Goal: Information Seeking & Learning: Learn about a topic

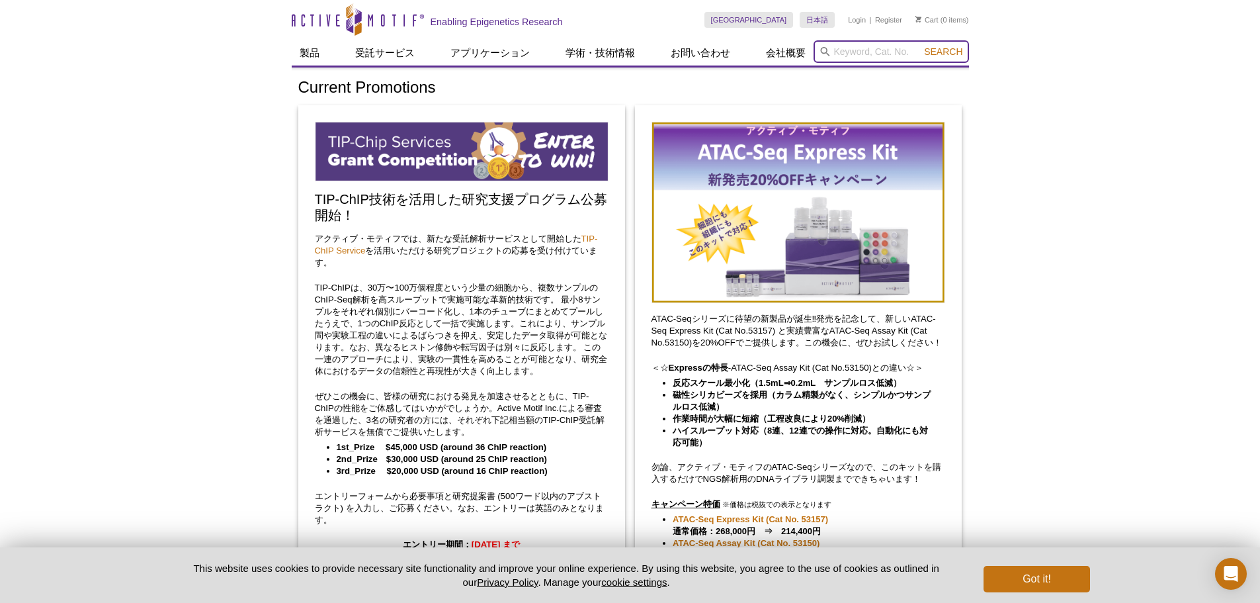
click at [895, 48] on input "search" at bounding box center [891, 51] width 155 height 22
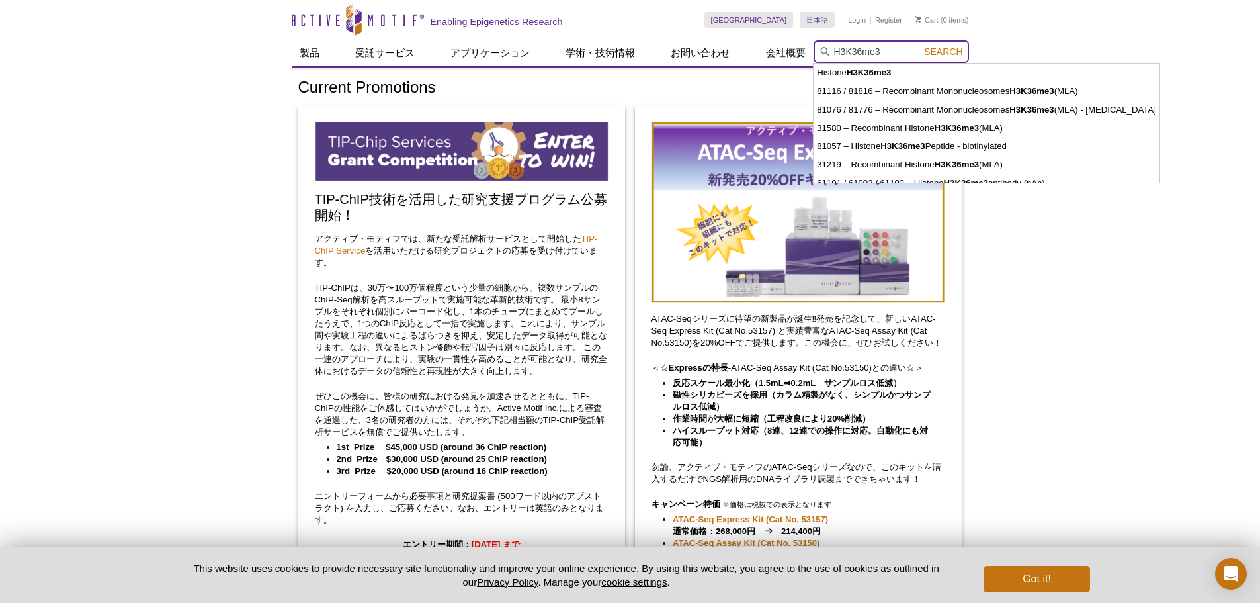
type input "H3K36me3"
click at [920, 46] on button "Search" at bounding box center [943, 52] width 46 height 12
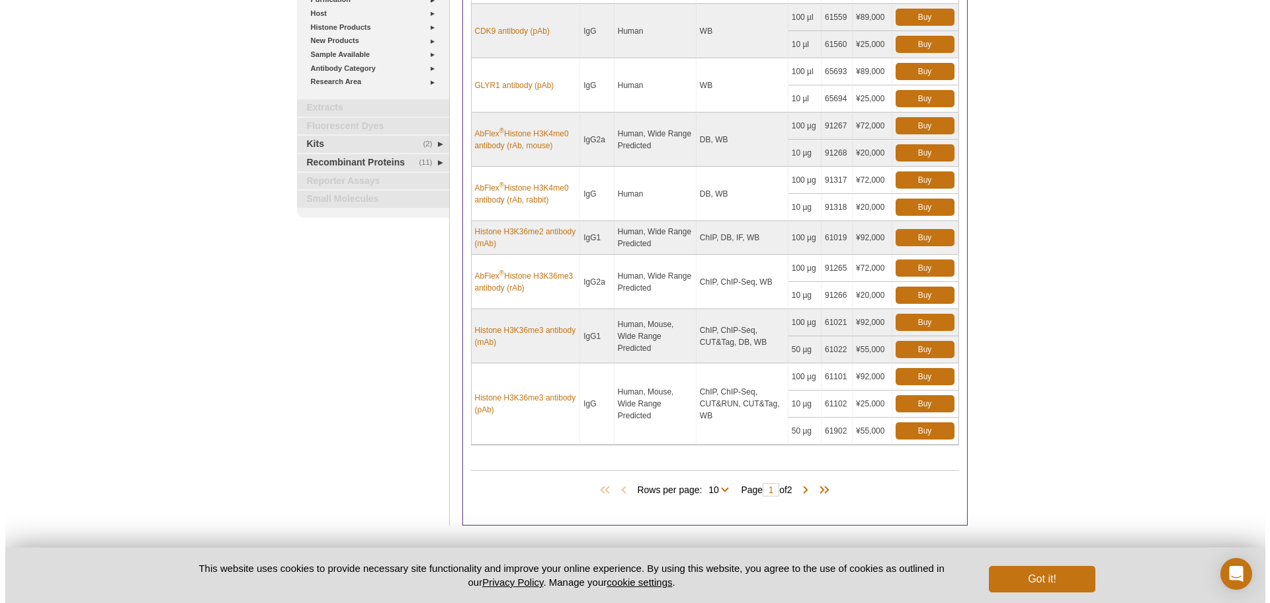
scroll to position [331, 0]
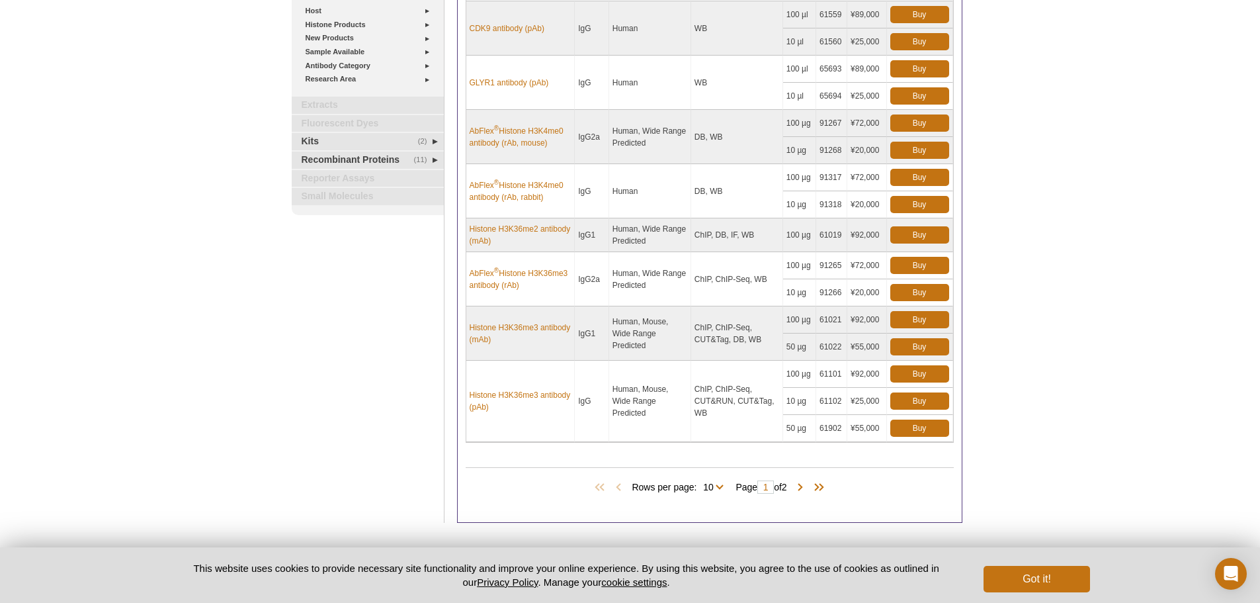
click at [806, 480] on div "Rows per page: 10 All 10 Page 1 of 2" at bounding box center [710, 487] width 488 height 15
click at [804, 489] on span at bounding box center [800, 487] width 13 height 13
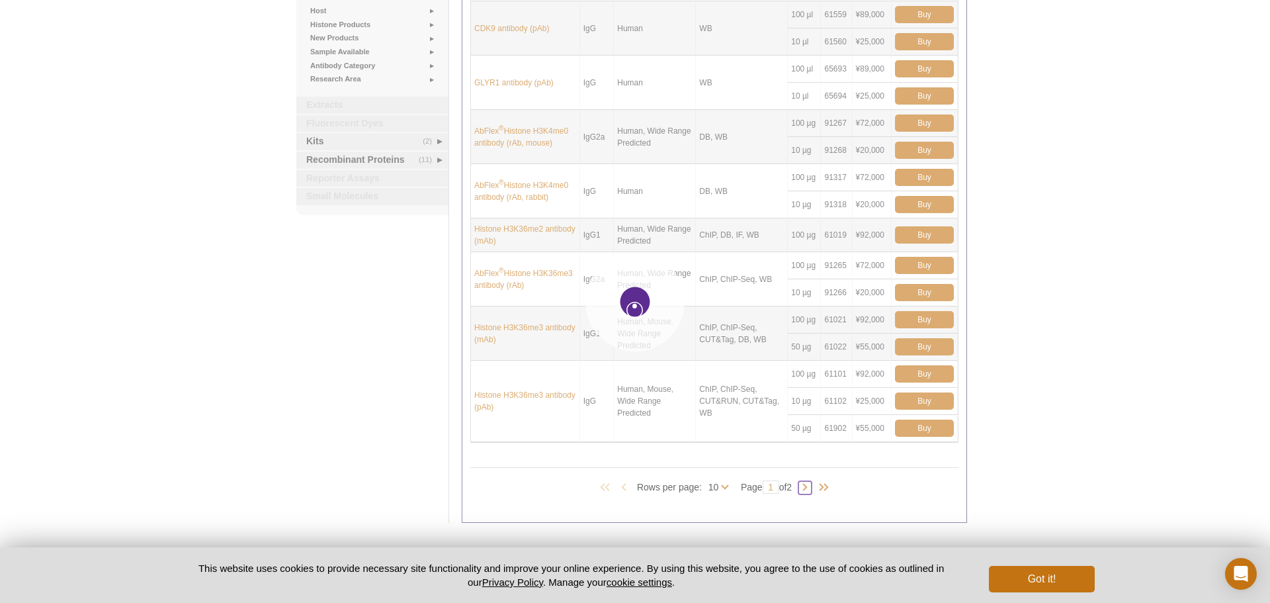
type input "2"
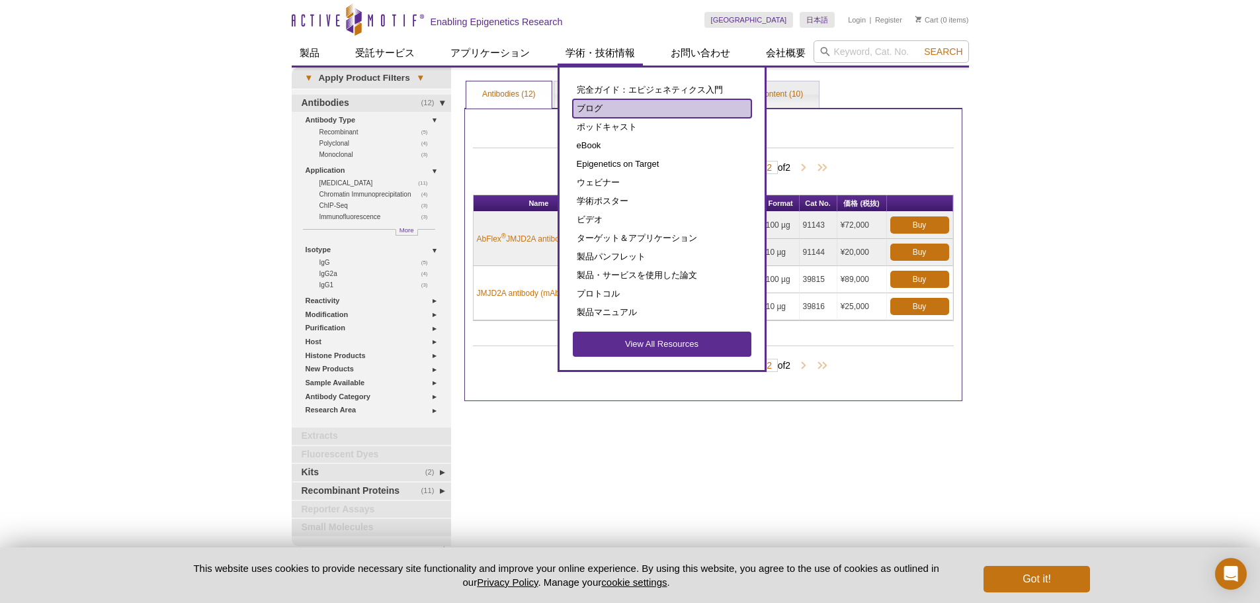
click at [613, 109] on link "ブログ" at bounding box center [662, 108] width 179 height 19
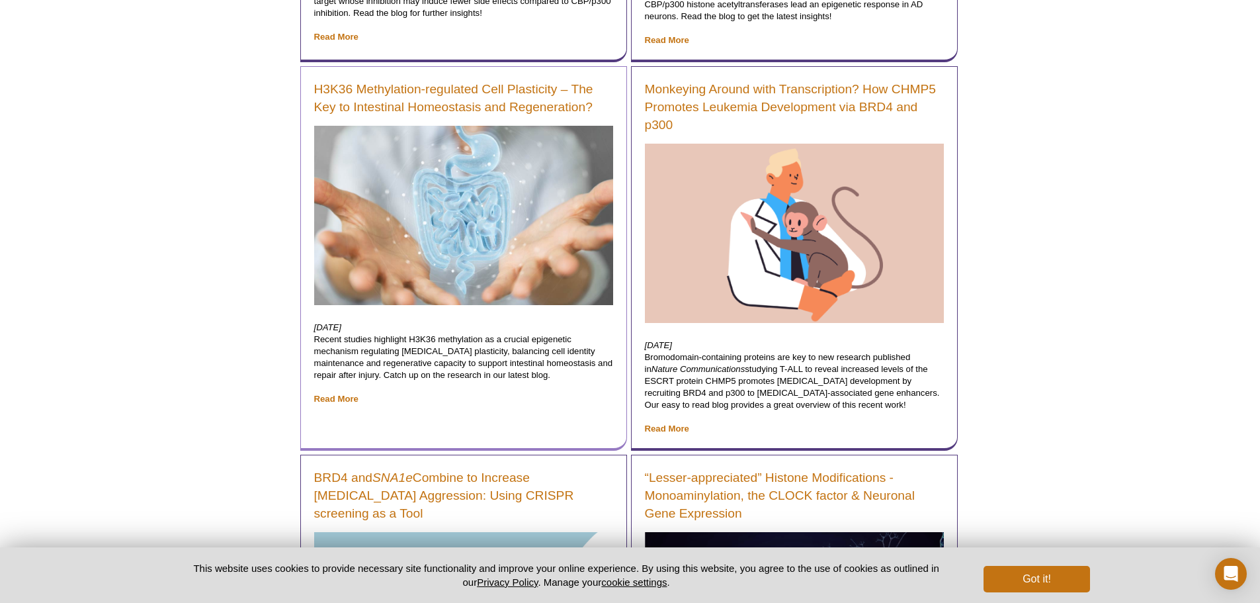
scroll to position [926, 0]
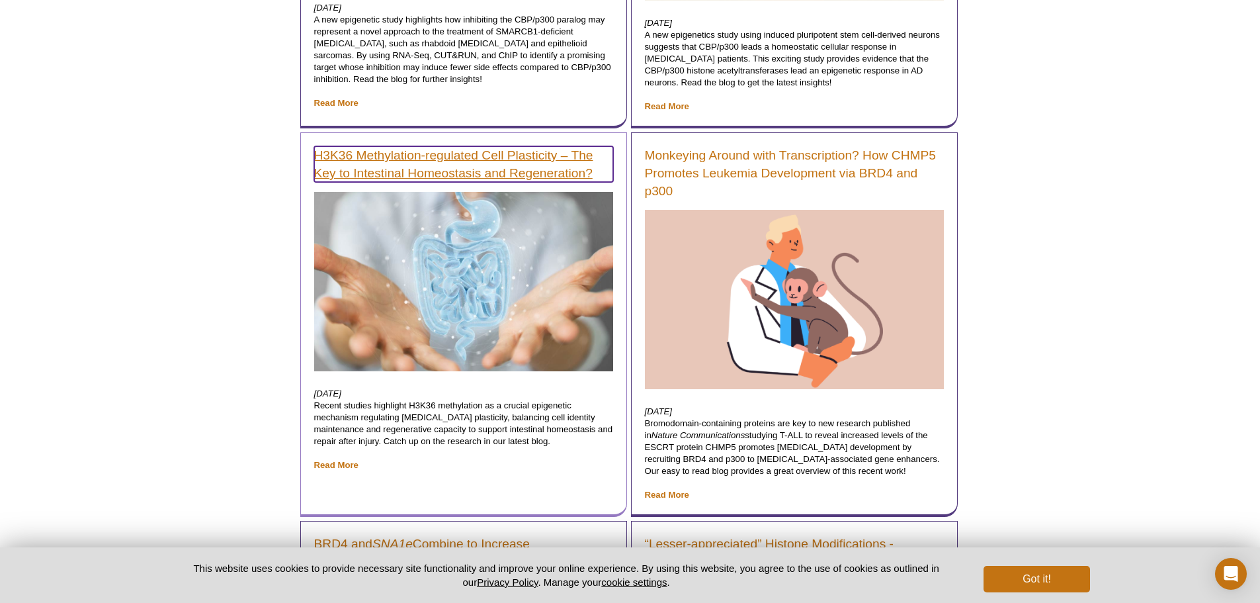
click at [406, 171] on link "H3K36 Methylation-regulated Cell Plasticity – The Key to Intestinal Homeostasis…" at bounding box center [463, 164] width 299 height 36
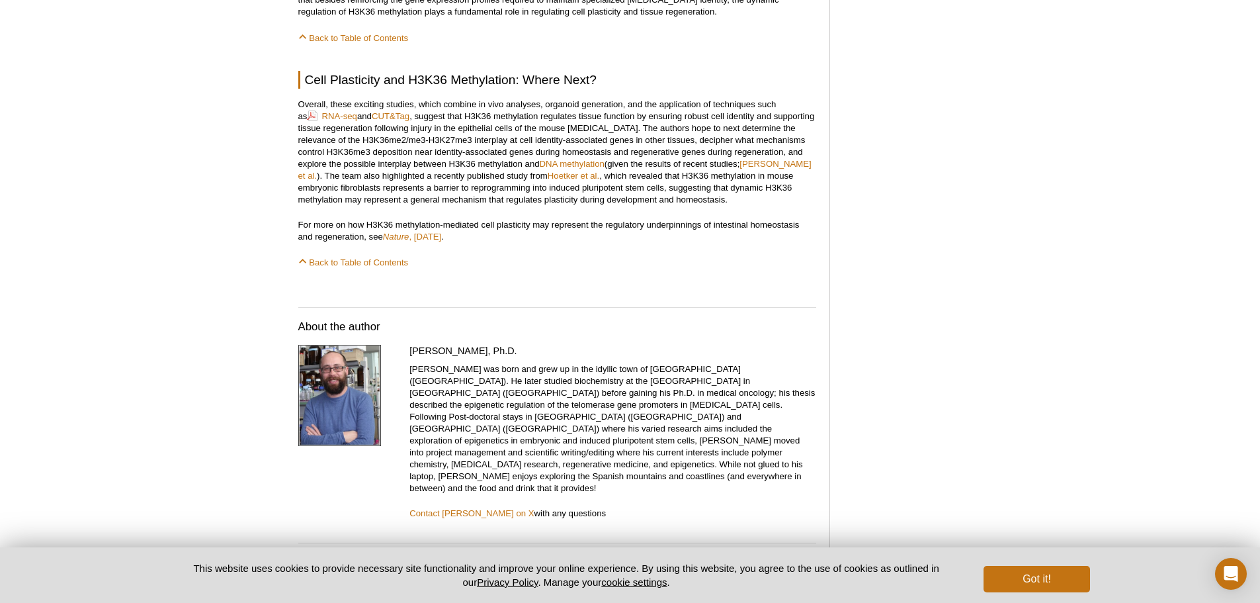
scroll to position [1529, 0]
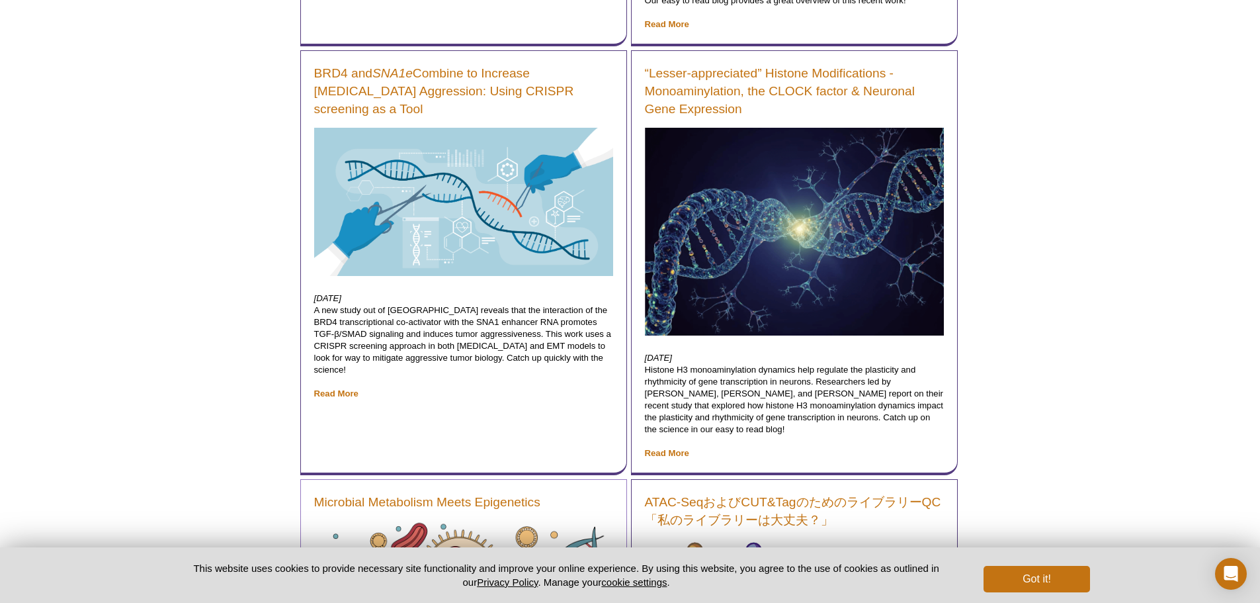
scroll to position [1224, 0]
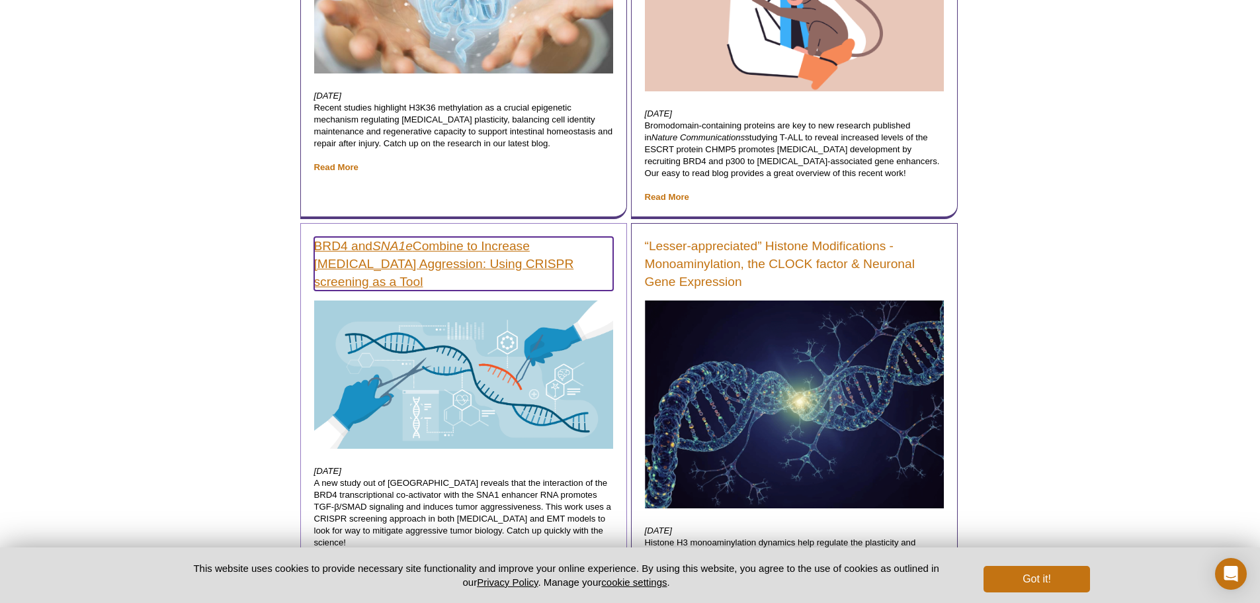
click at [466, 263] on link "BRD4 and SNA1e Combine to Increase Cancer Cell Aggression: Using CRISPR screeni…" at bounding box center [463, 264] width 299 height 54
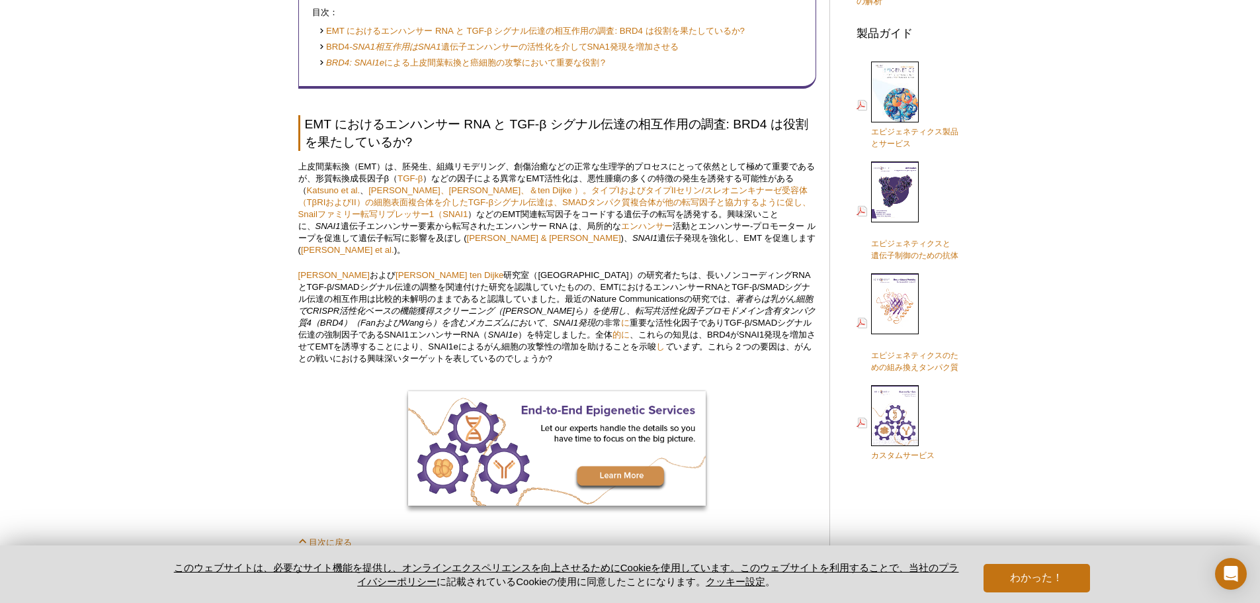
scroll to position [496, 0]
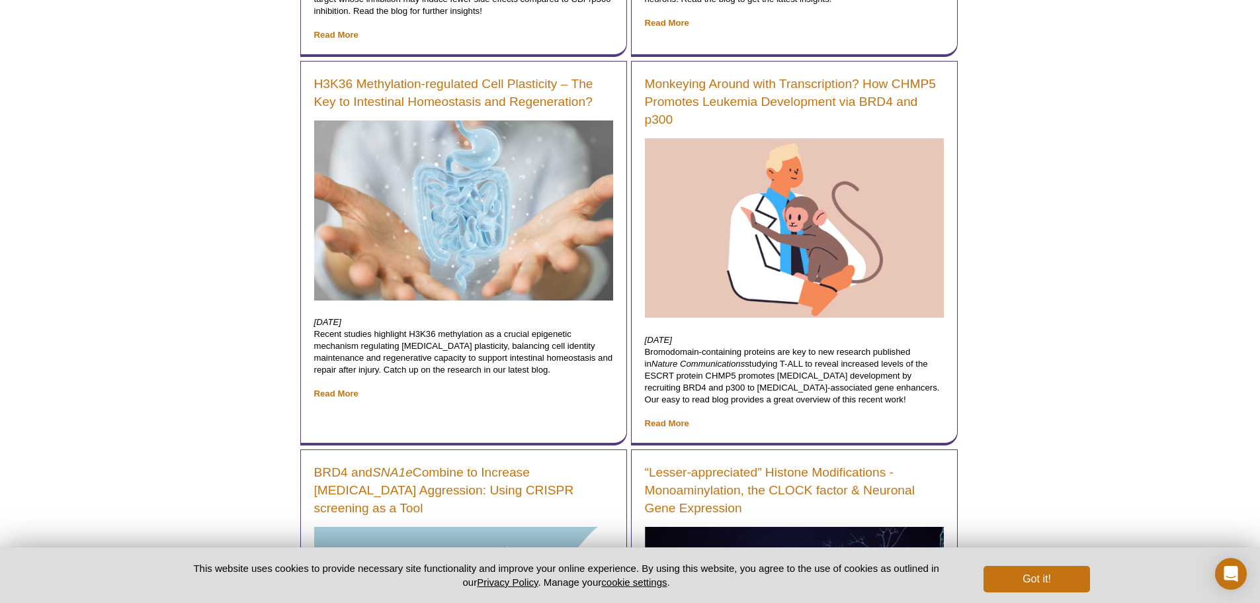
scroll to position [662, 0]
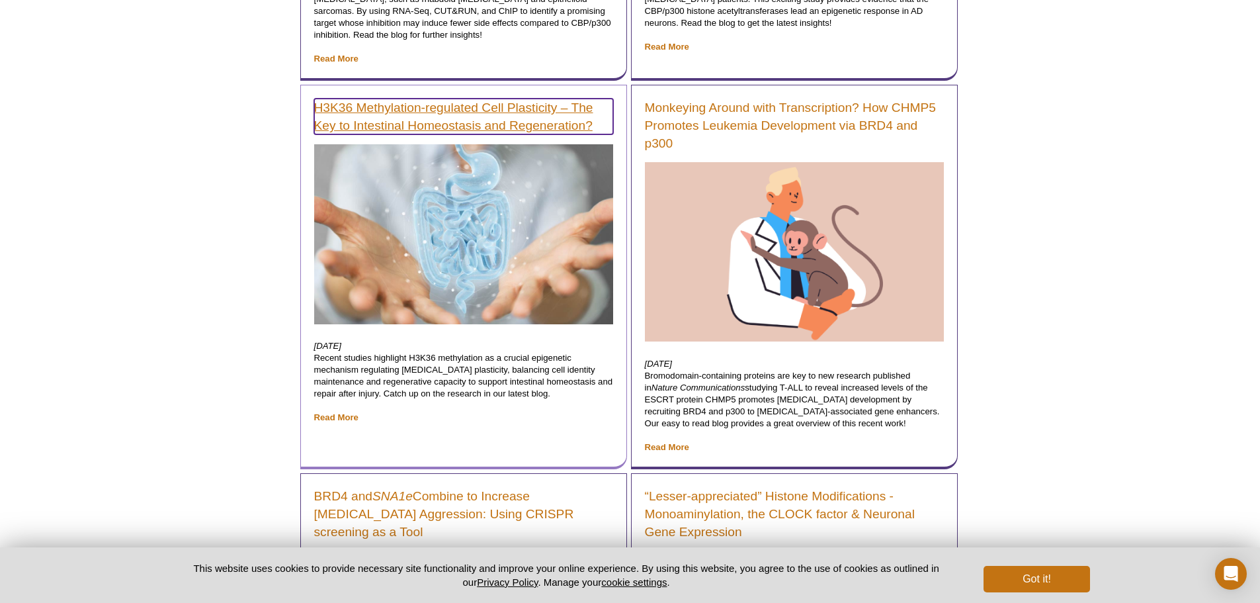
click at [495, 115] on link "H3K36 Methylation-regulated Cell Plasticity – The Key to Intestinal Homeostasis…" at bounding box center [463, 117] width 299 height 36
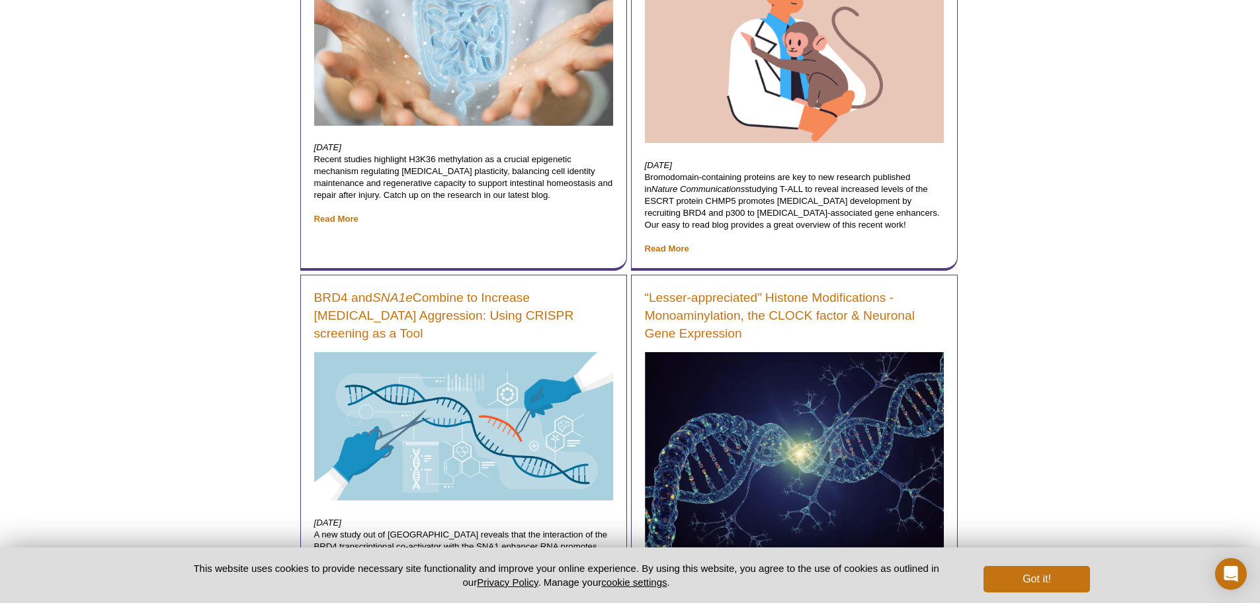
scroll to position [992, 0]
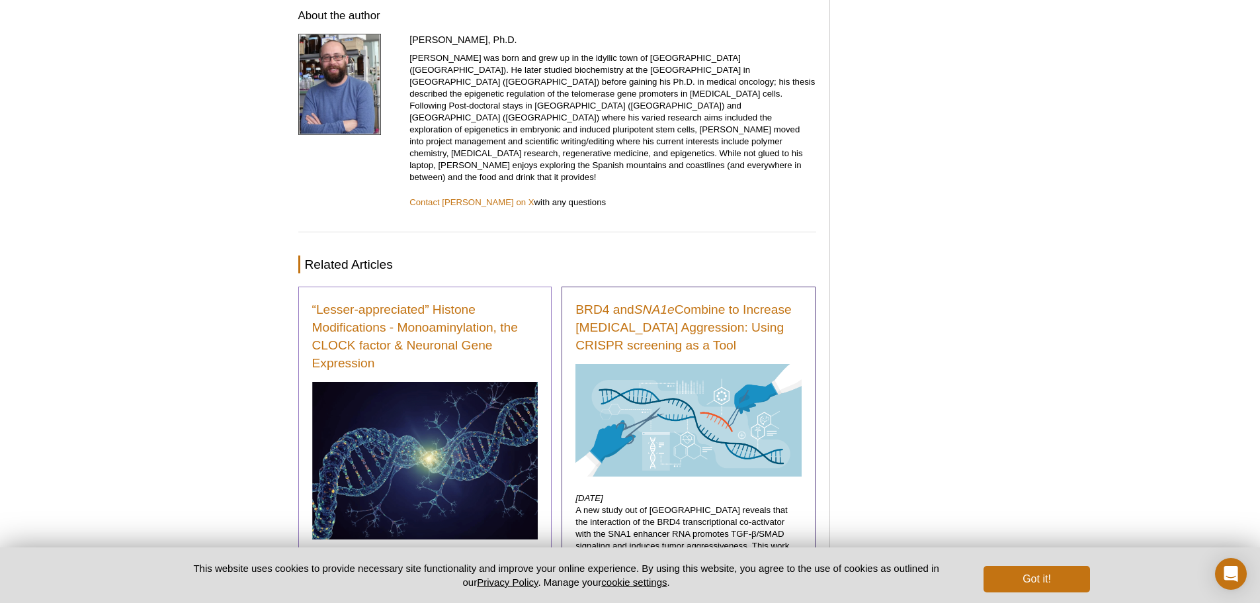
scroll to position [1886, 0]
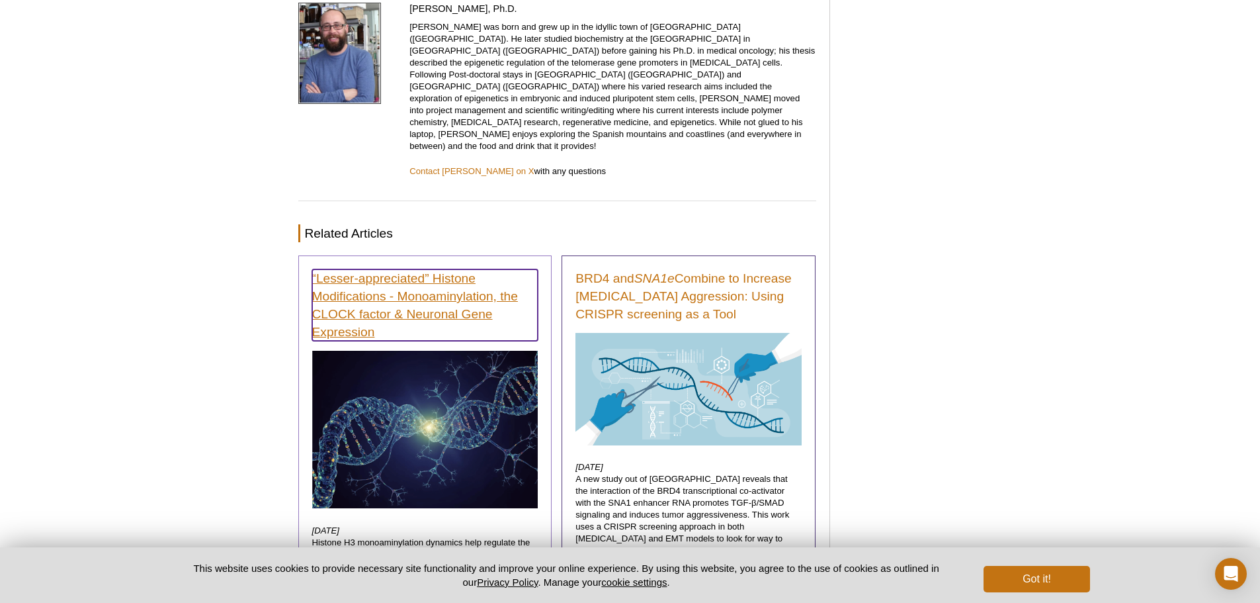
click at [418, 269] on link "“Lesser-appreciated” Histone Modifications - Monoaminylation, the CLOCK factor …" at bounding box center [425, 304] width 226 height 71
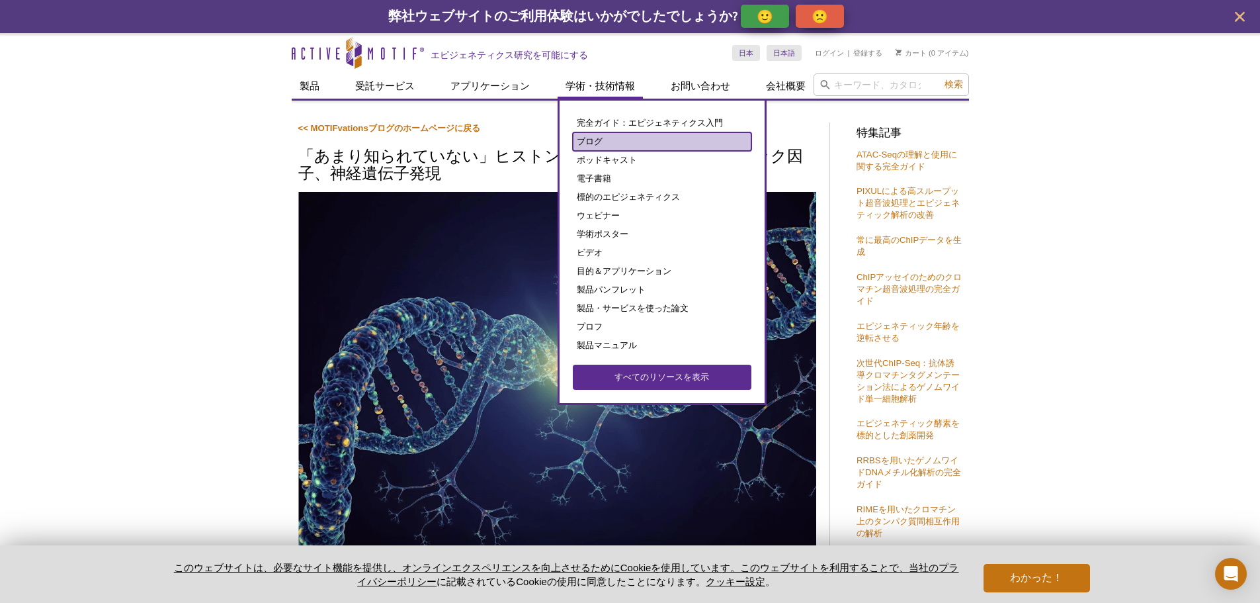
click at [612, 148] on link "ブログ" at bounding box center [662, 141] width 179 height 19
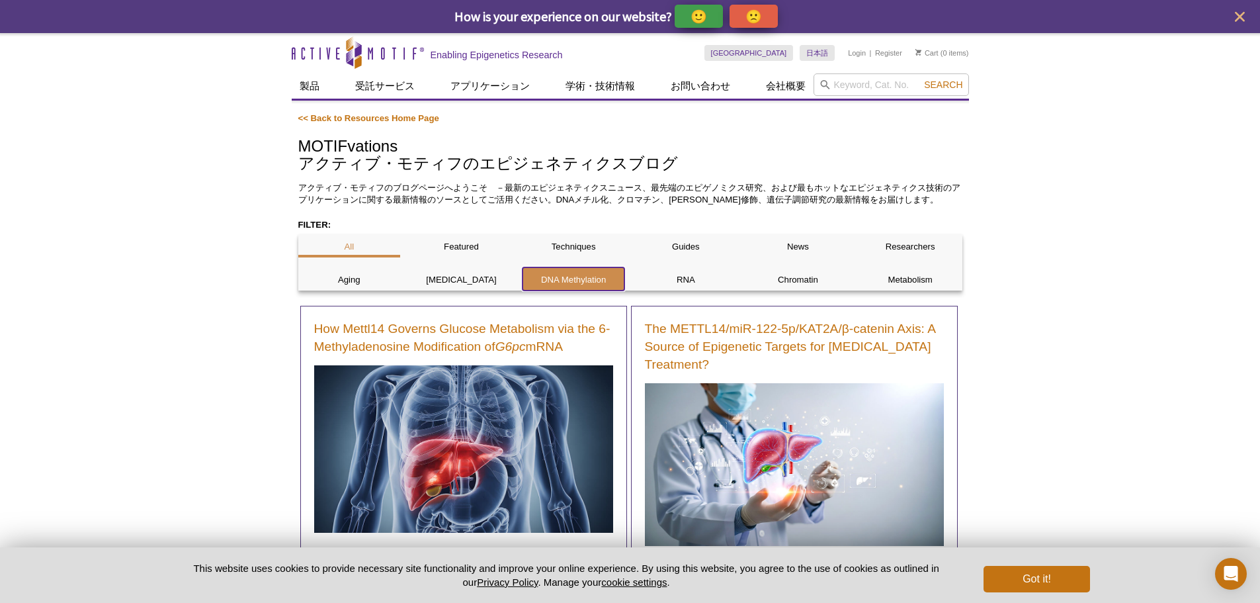
click at [551, 276] on p "DNA Methylation" at bounding box center [574, 280] width 103 height 12
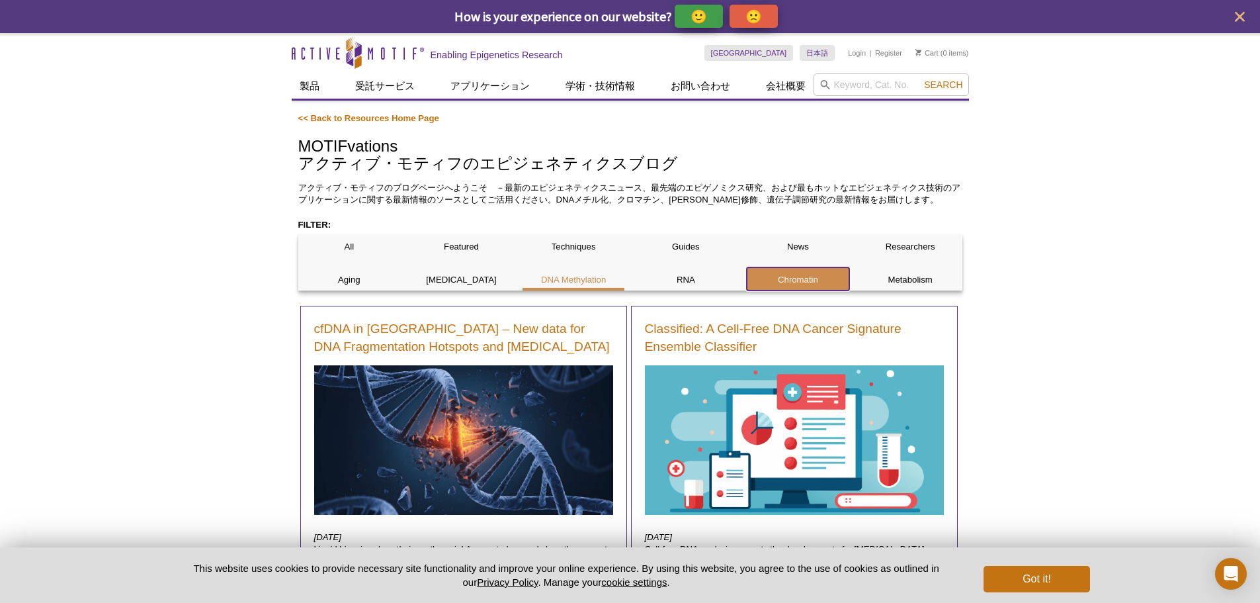
click at [787, 276] on p "Chromatin" at bounding box center [798, 280] width 103 height 12
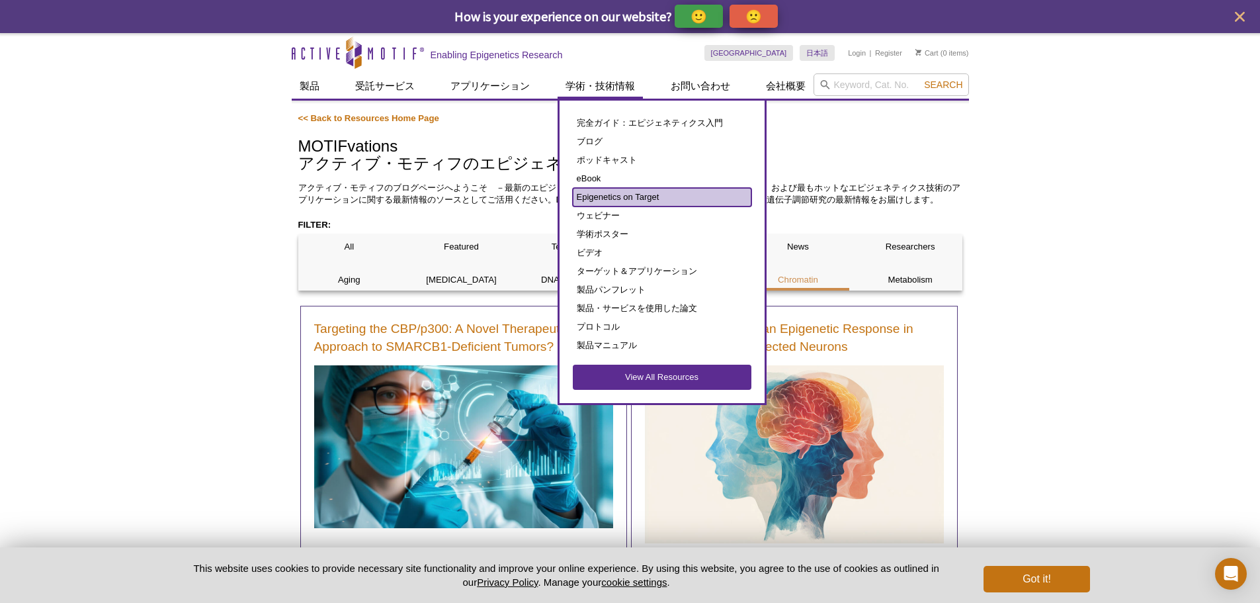
click at [640, 195] on link "Epigenetics on Target" at bounding box center [662, 197] width 179 height 19
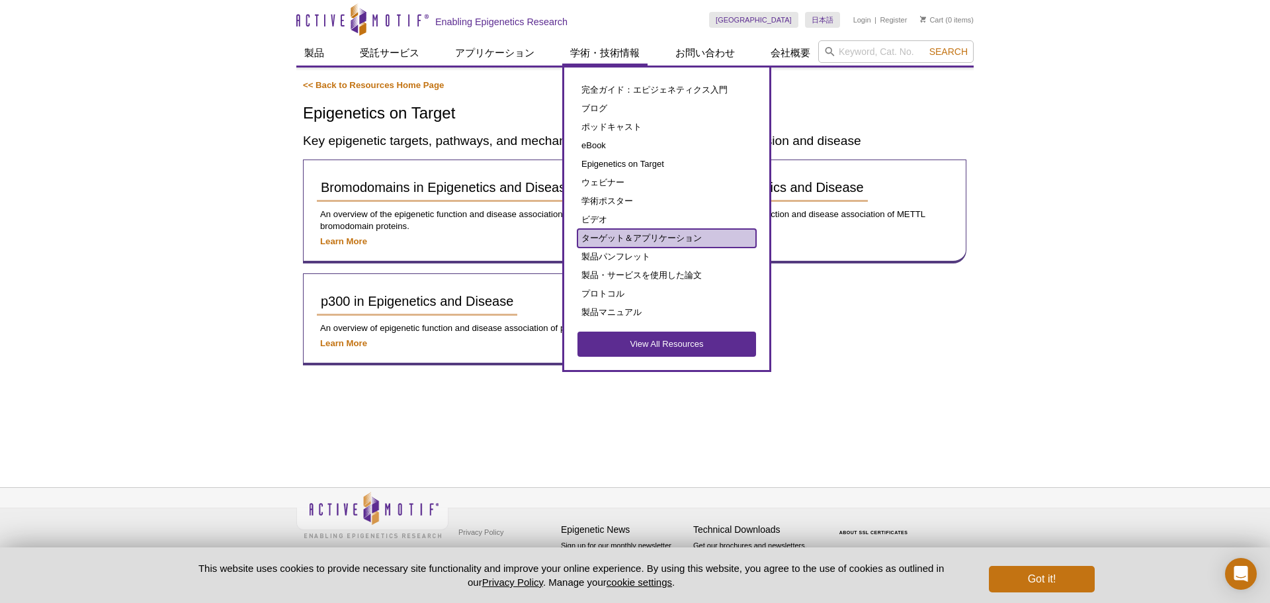
click at [658, 240] on link "ターゲット＆アプリケーション" at bounding box center [667, 238] width 179 height 19
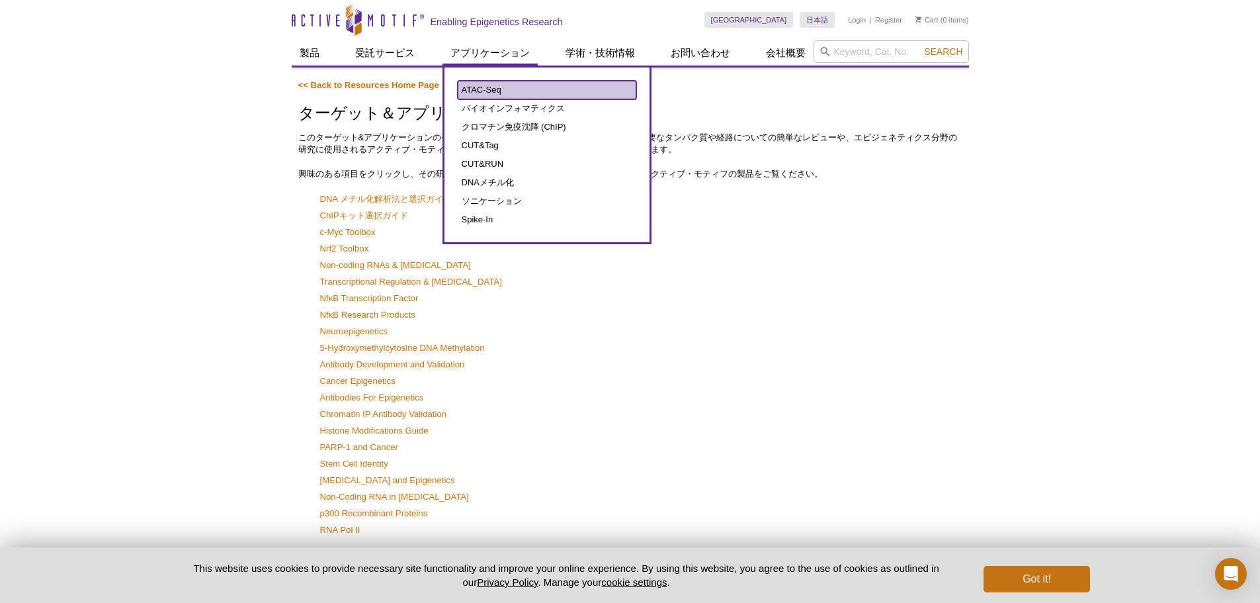
click at [497, 93] on link "ATAC-Seq" at bounding box center [547, 90] width 179 height 19
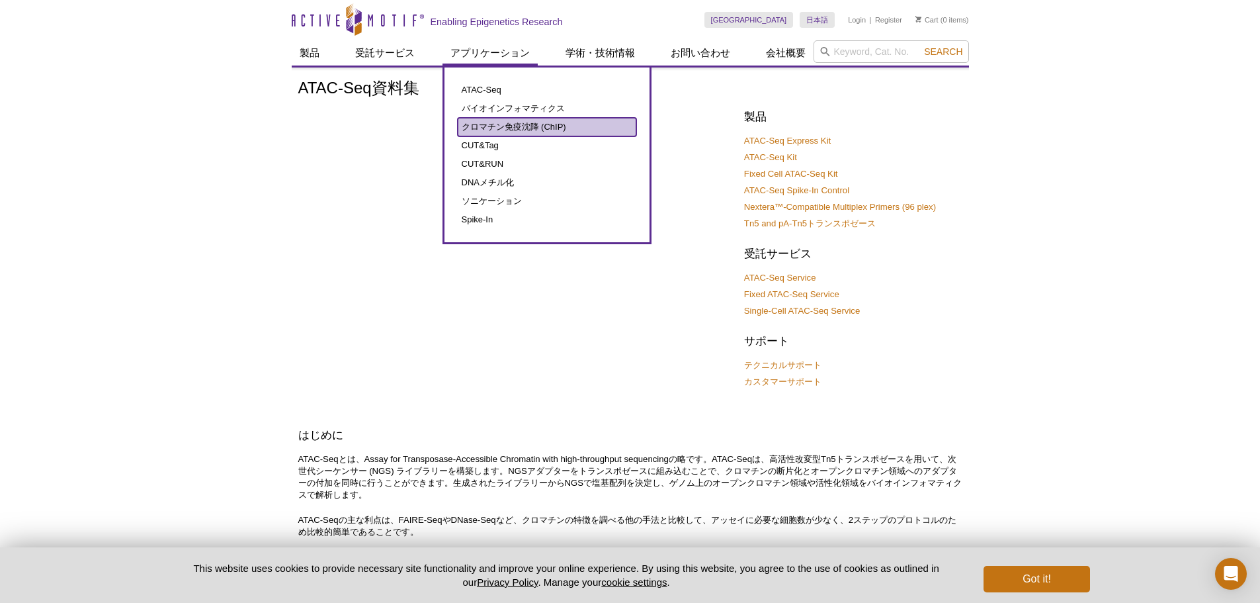
click at [482, 119] on link "クロマチン免疫沈降 (ChIP)" at bounding box center [547, 127] width 179 height 19
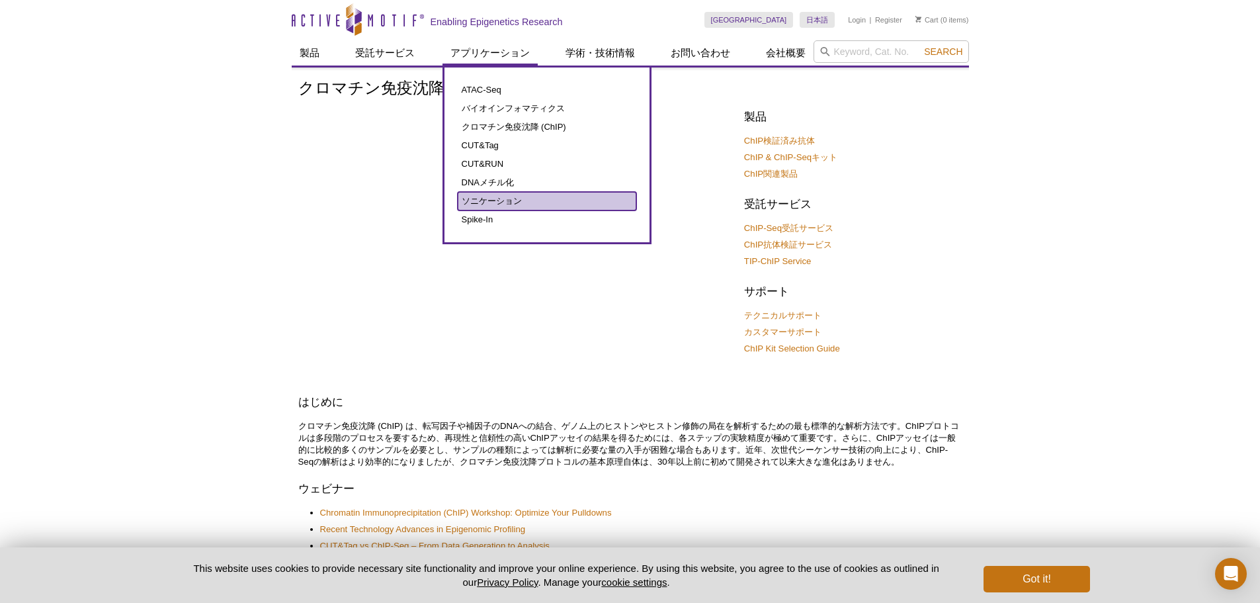
click at [504, 206] on link "ソニケーション" at bounding box center [547, 201] width 179 height 19
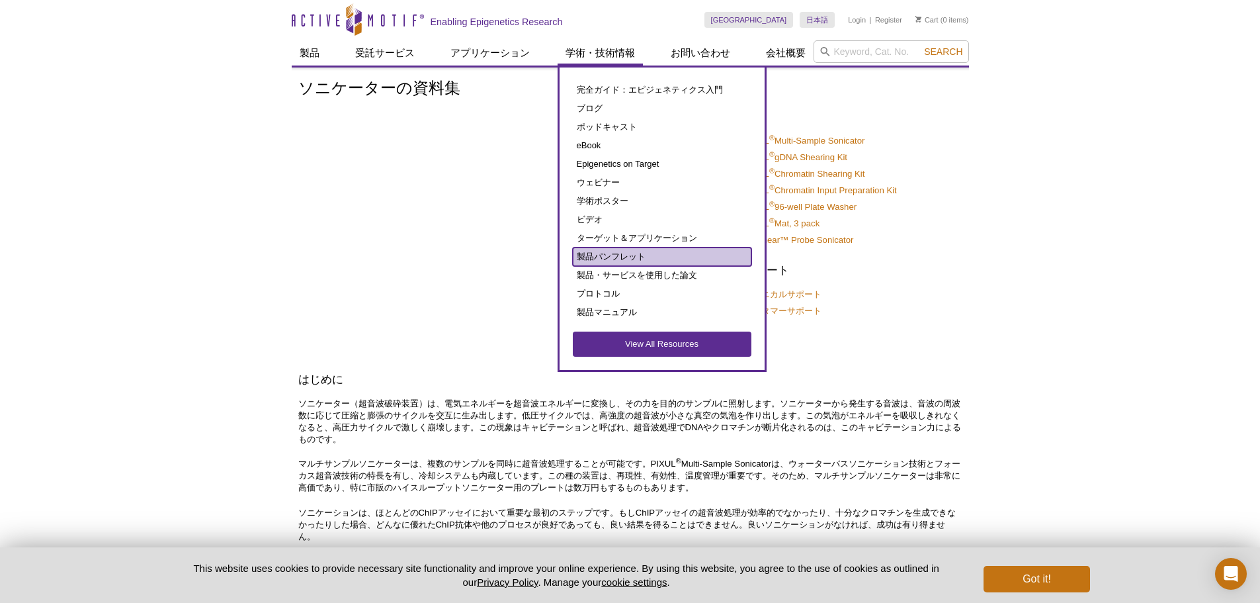
click at [634, 259] on link "製品パンフレット" at bounding box center [662, 256] width 179 height 19
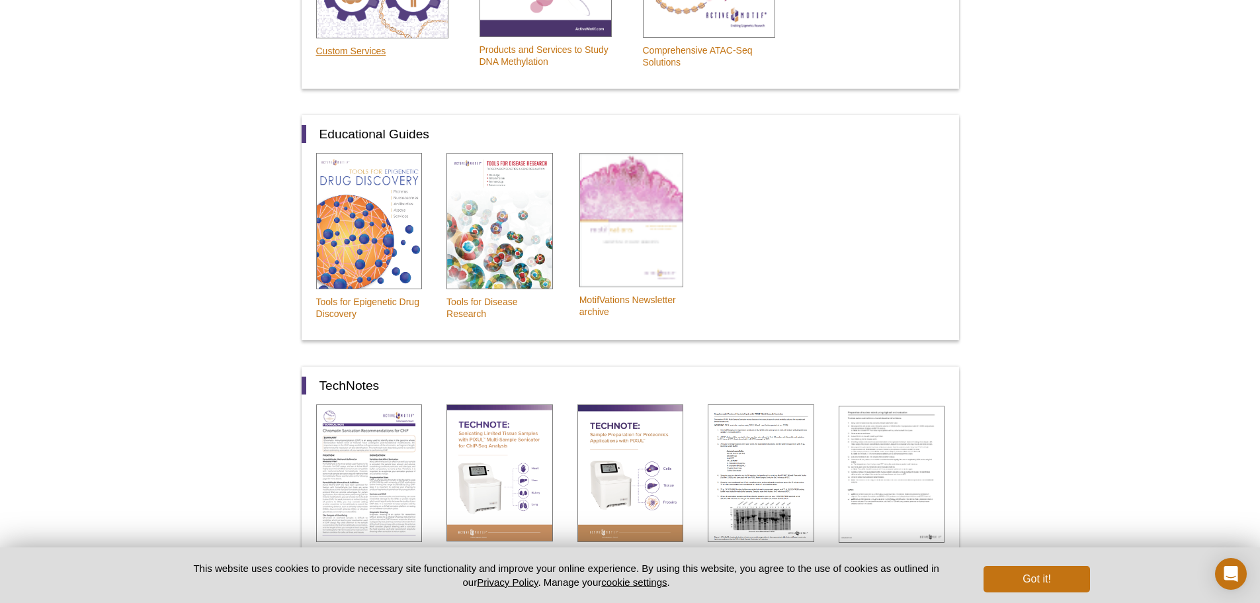
scroll to position [595, 0]
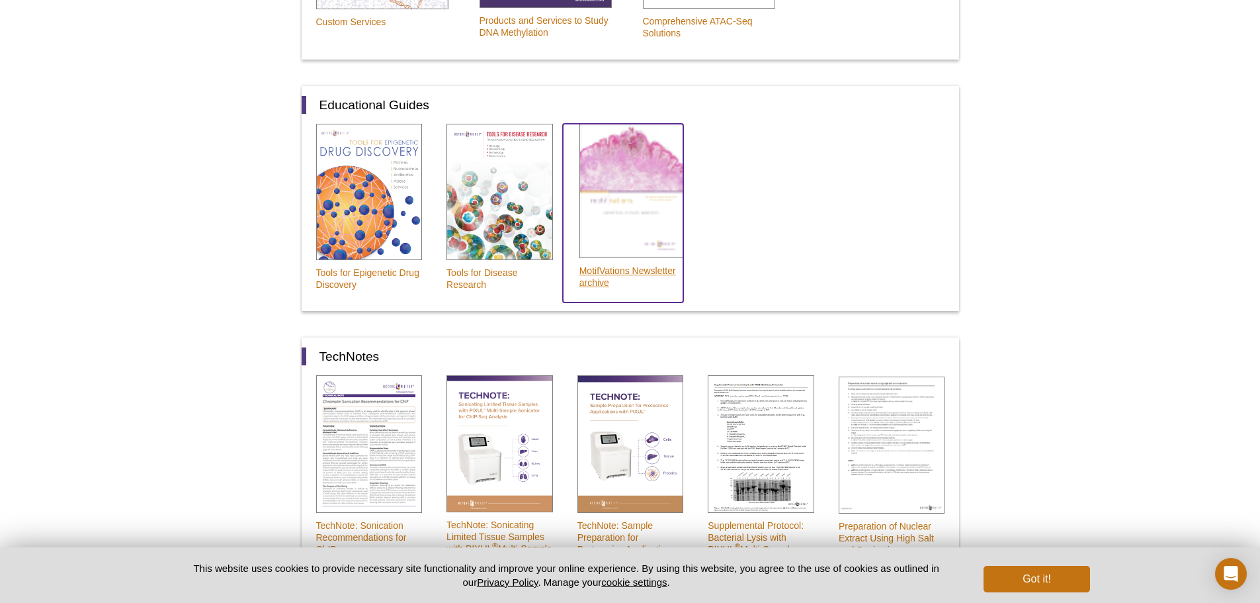
click at [617, 194] on img at bounding box center [632, 191] width 105 height 134
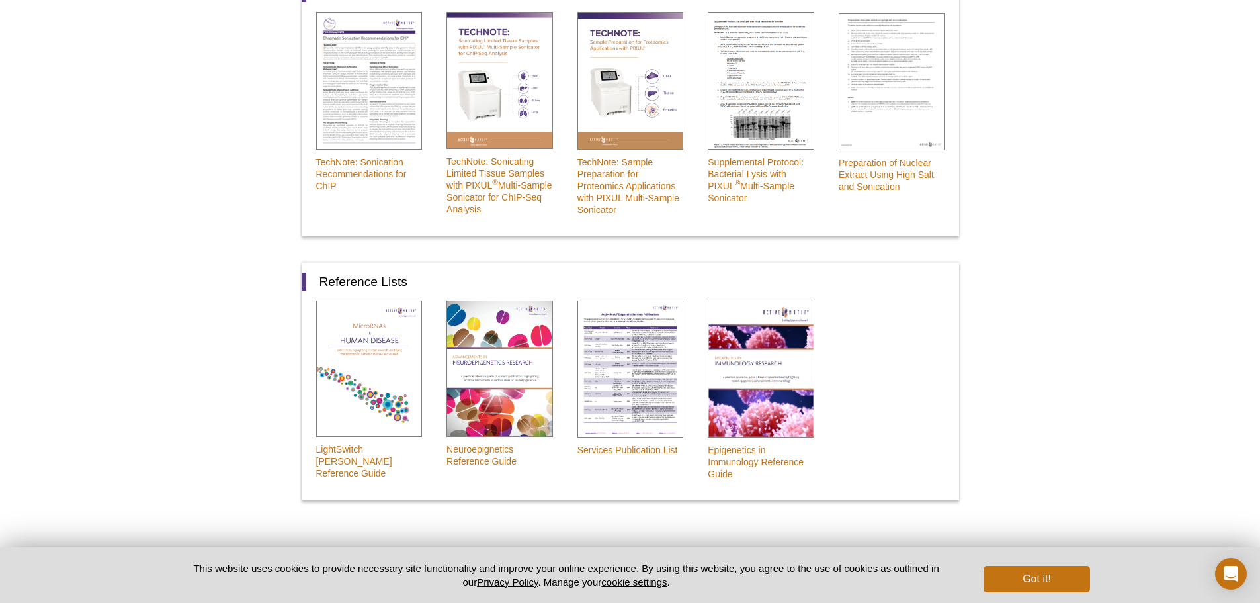
scroll to position [963, 0]
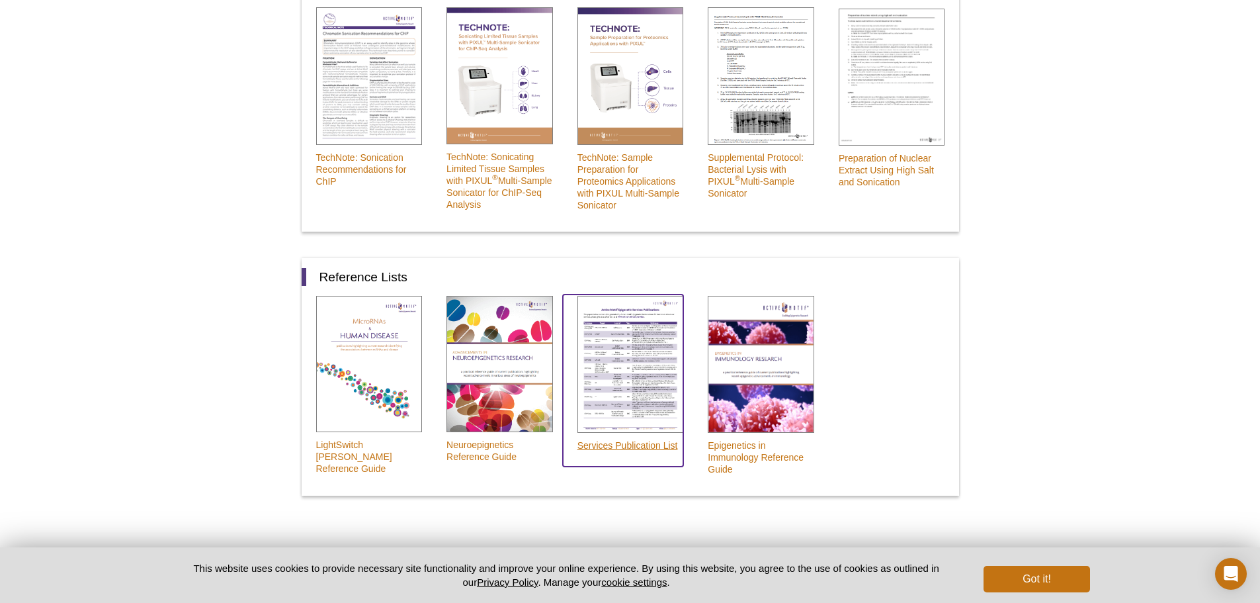
click at [621, 368] on img at bounding box center [631, 365] width 107 height 138
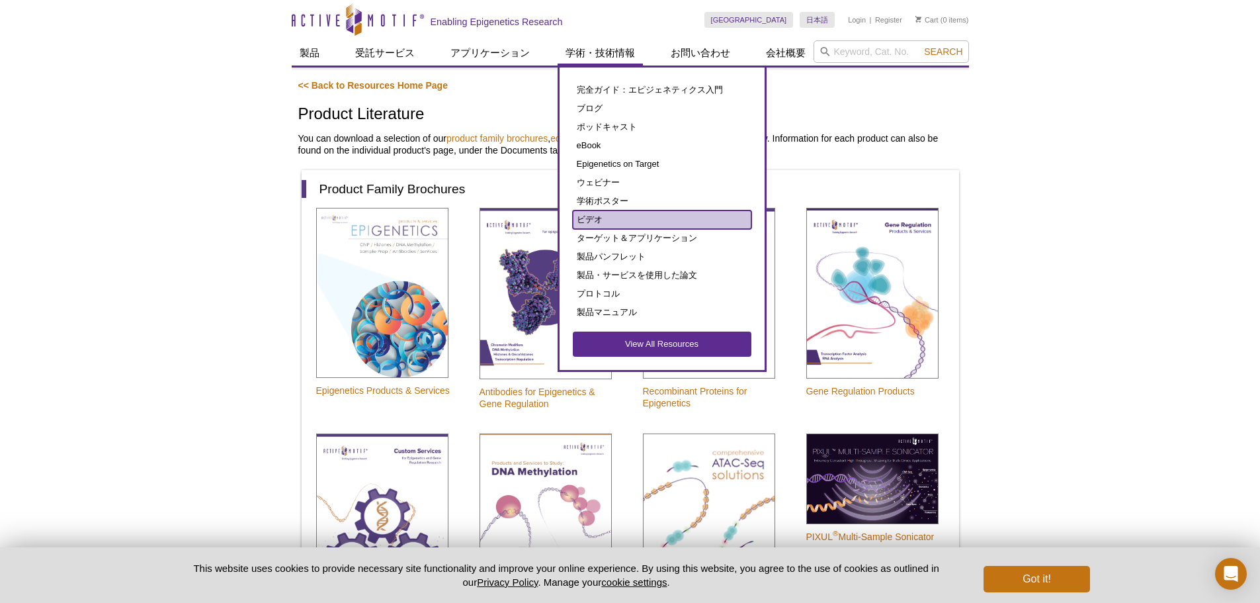
click at [601, 215] on link "ビデオ" at bounding box center [662, 219] width 179 height 19
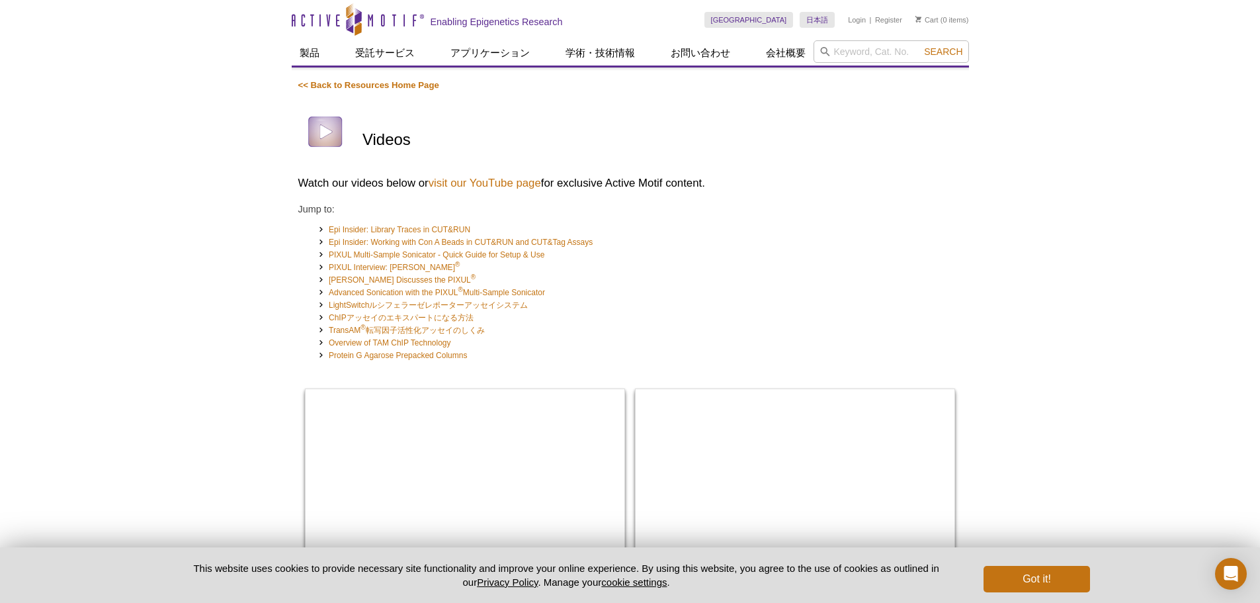
click at [597, 123] on div "Videos" at bounding box center [663, 134] width 600 height 58
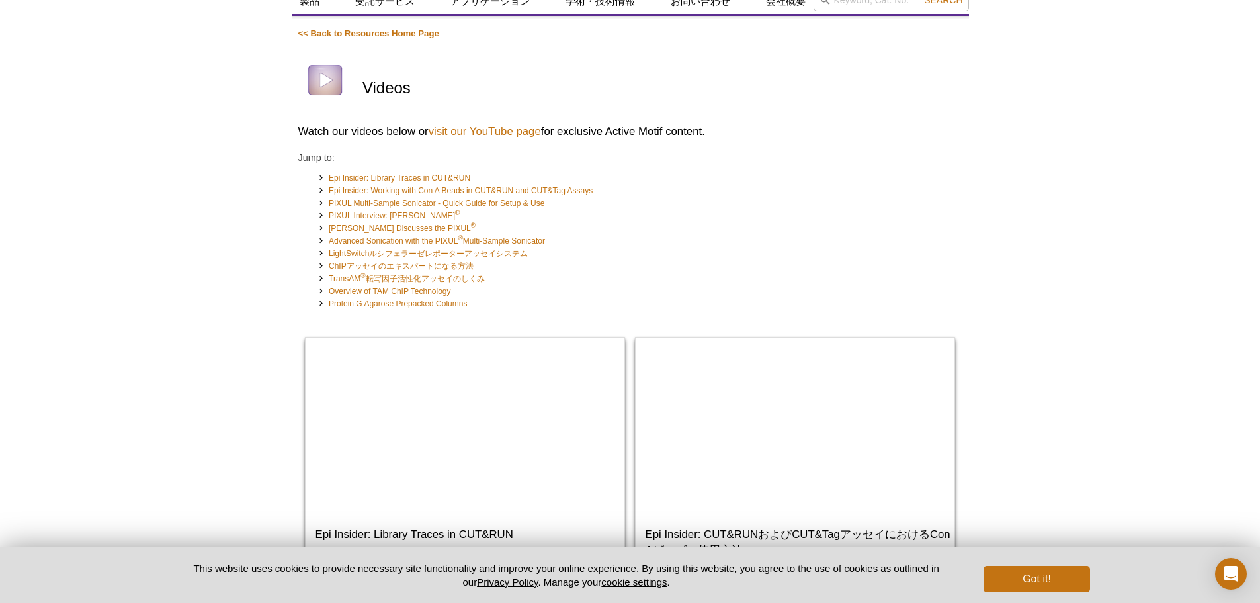
scroll to position [132, 0]
